Goal: Obtain resource: Download file/media

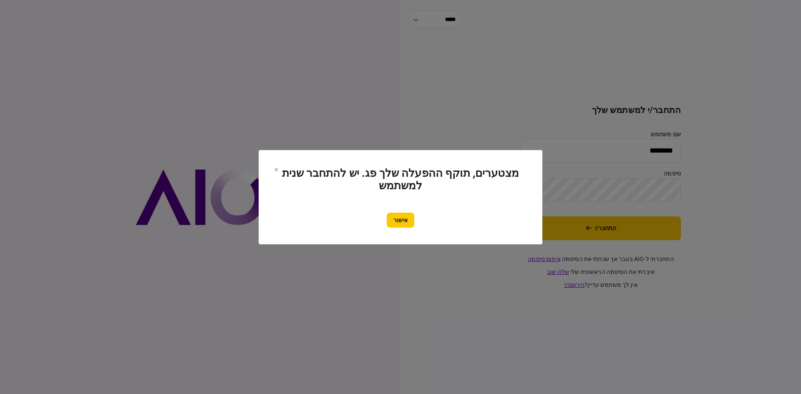
click at [412, 218] on button "אישור" at bounding box center [401, 220] width 28 height 15
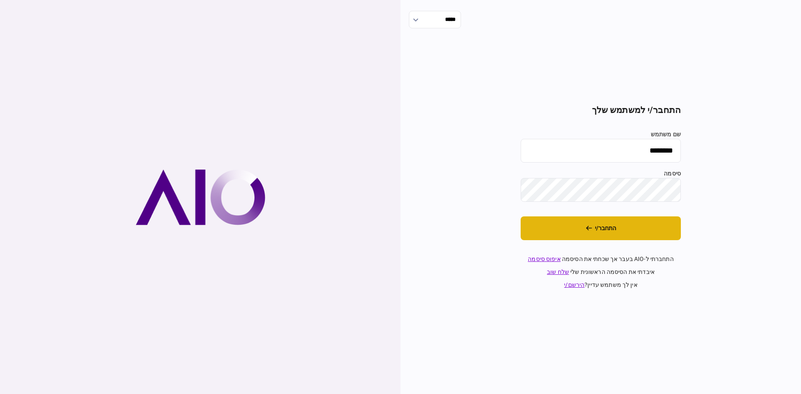
click at [599, 227] on button "התחבר/י" at bounding box center [601, 229] width 160 height 24
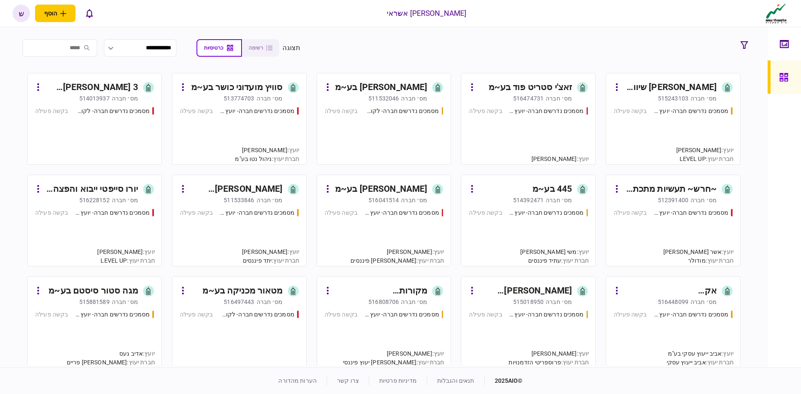
click at [693, 210] on div "מסמכים נדרשים חברה- יועץ - תהליך חברה" at bounding box center [691, 213] width 75 height 9
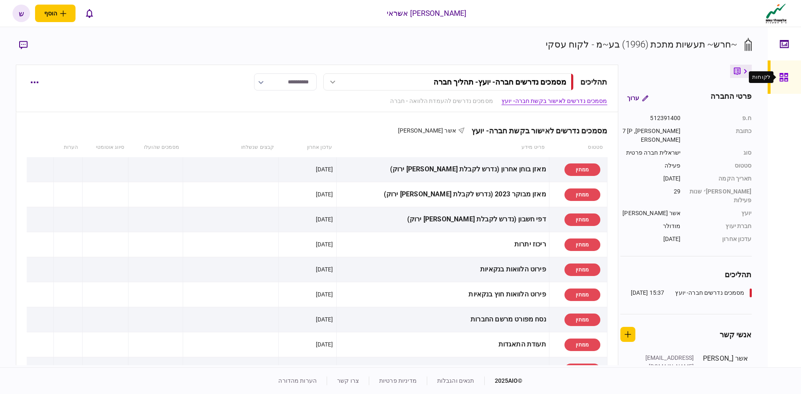
click at [786, 74] on icon at bounding box center [783, 77] width 8 height 8
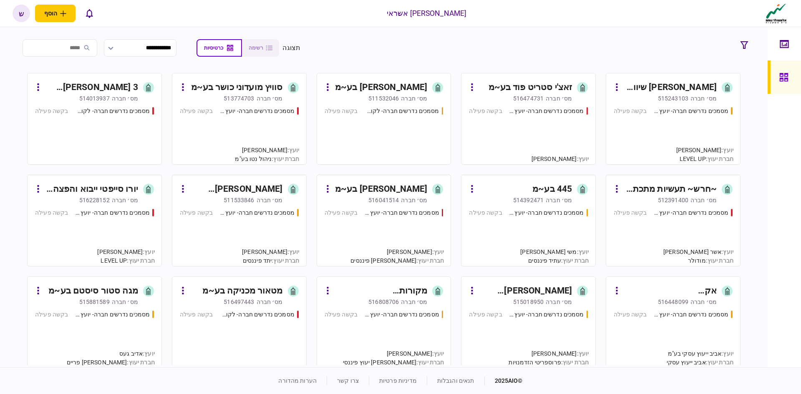
click at [530, 201] on div "514392471" at bounding box center [528, 200] width 30 height 8
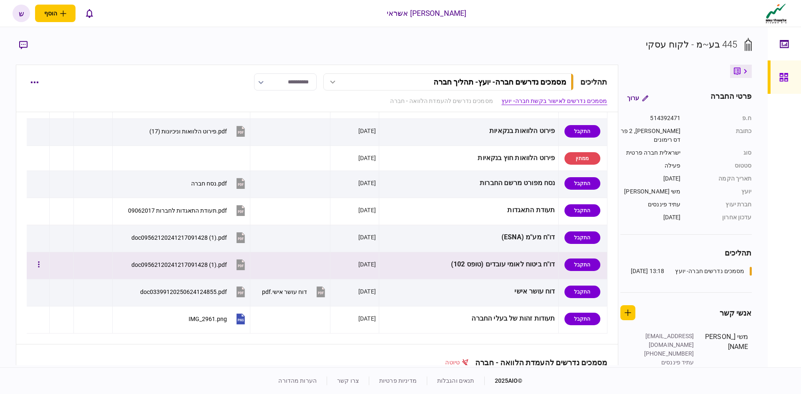
scroll to position [167, 0]
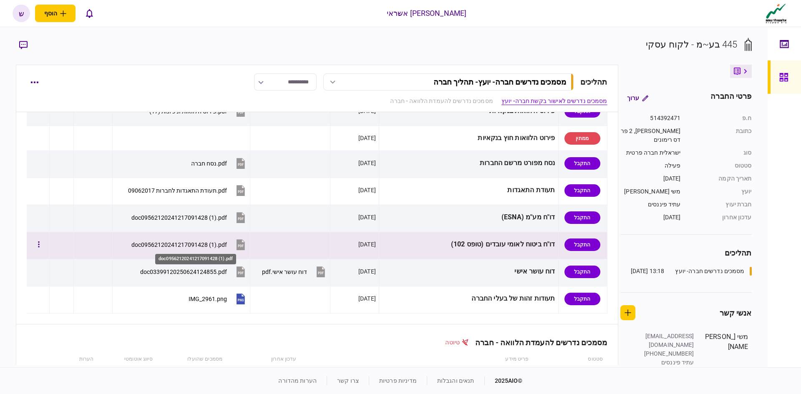
click at [217, 247] on div "doc09562120241217091428 (1).pdf" at bounding box center [179, 245] width 96 height 7
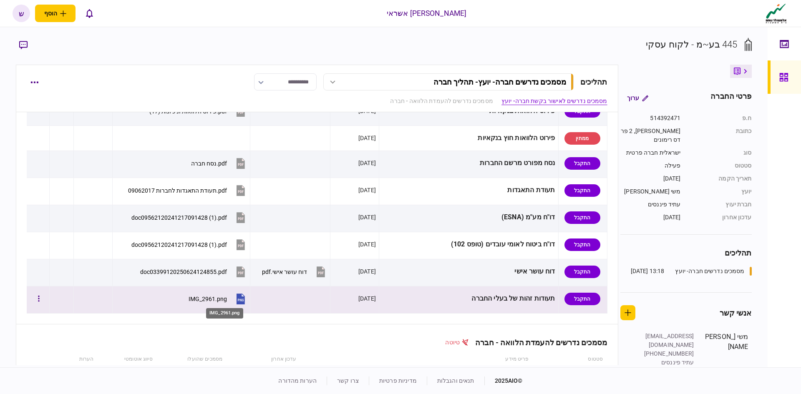
click at [217, 298] on div "IMG_2961.png" at bounding box center [208, 299] width 38 height 7
click at [227, 301] on div "IMG_2961.png" at bounding box center [208, 299] width 38 height 7
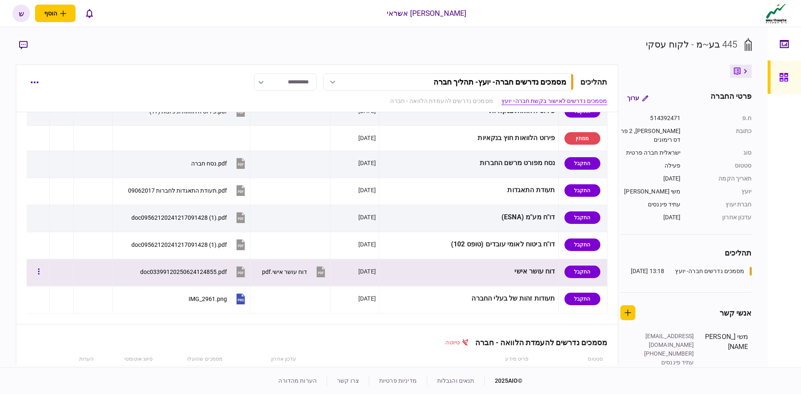
click at [227, 270] on div "doc03399120250624124855.pdf" at bounding box center [183, 272] width 87 height 7
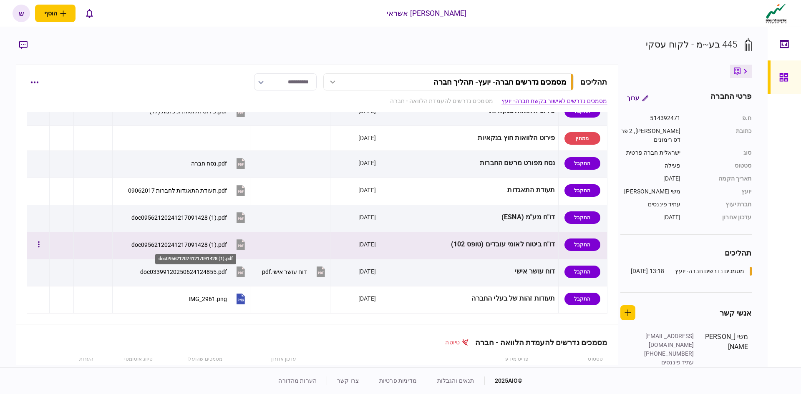
click at [227, 246] on div "doc09562120241217091428 (1).pdf" at bounding box center [179, 245] width 96 height 7
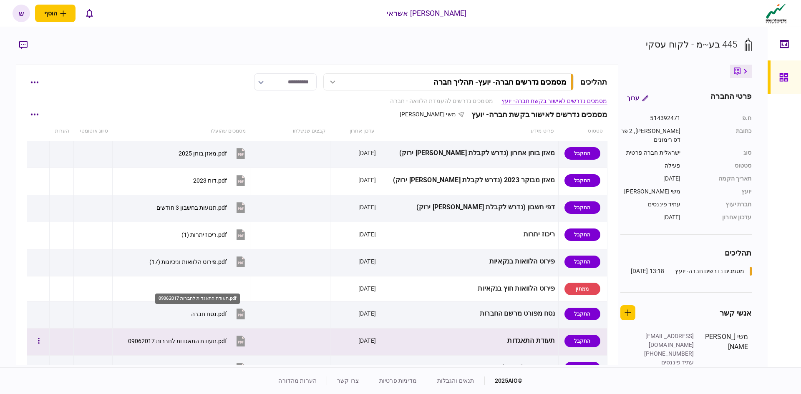
scroll to position [0, 0]
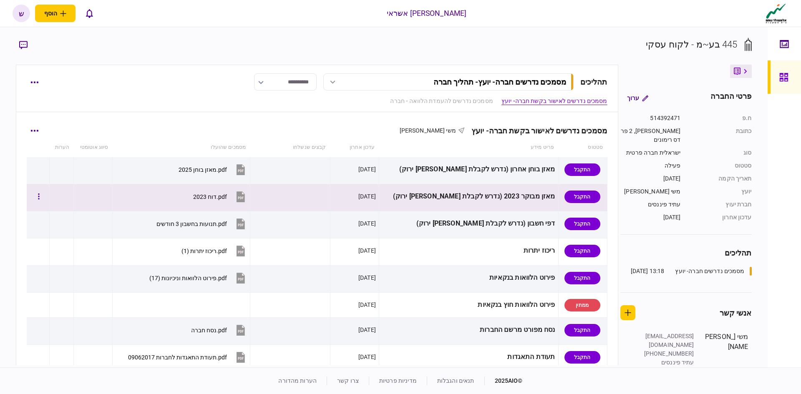
click at [234, 190] on button "‎⁨דוח 2023⁩.pdf" at bounding box center [220, 196] width 54 height 19
